Goal: Find specific page/section: Find specific page/section

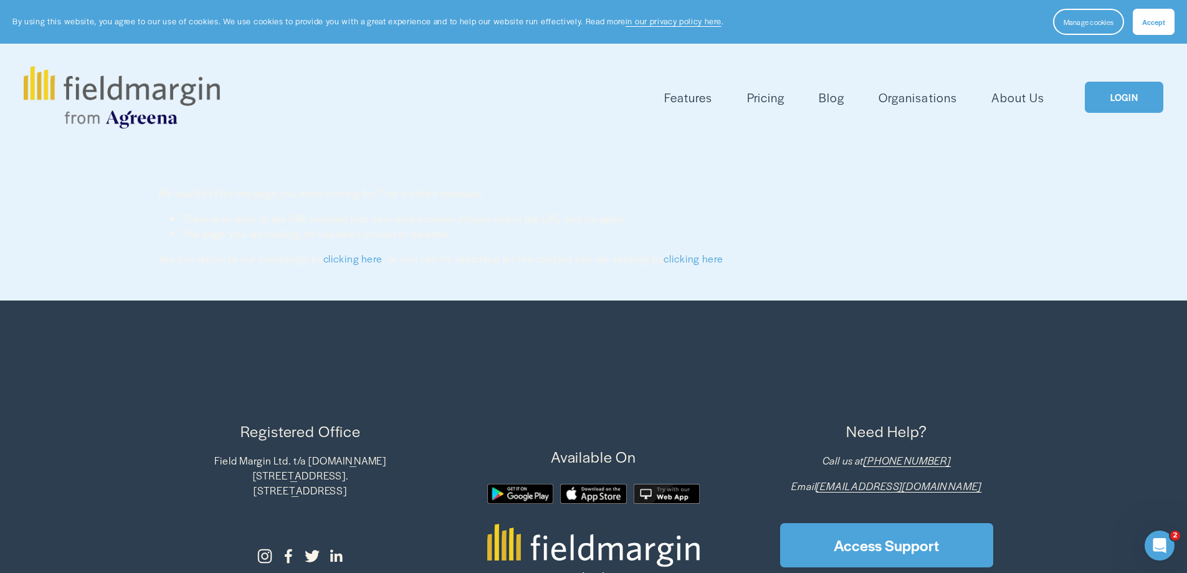
click at [1139, 87] on link "LOGIN" at bounding box center [1124, 98] width 79 height 32
